Goal: Information Seeking & Learning: Learn about a topic

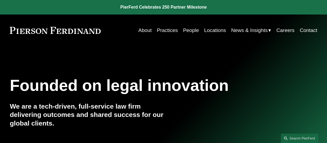
click at [190, 30] on link "People" at bounding box center [191, 30] width 16 height 10
click at [186, 31] on link "People" at bounding box center [191, 30] width 16 height 10
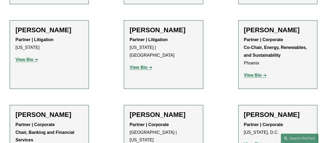
scroll to position [1827, 0]
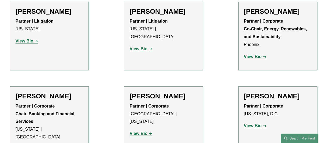
click at [142, 131] on strong "View Bio" at bounding box center [138, 133] width 18 height 5
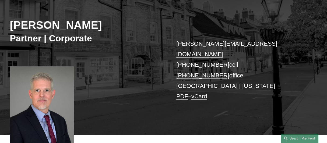
scroll to position [62, 0]
